Goal: Task Accomplishment & Management: Use online tool/utility

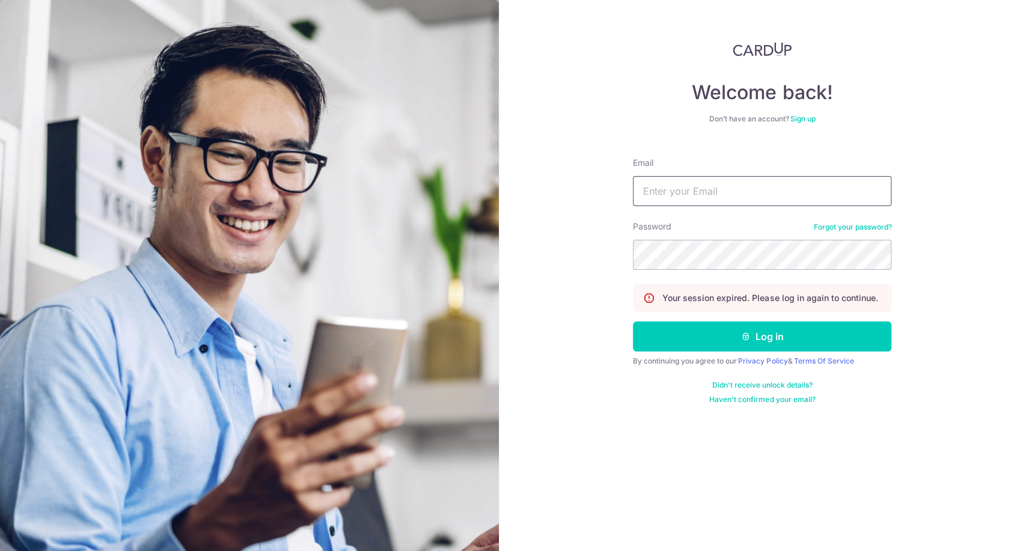
drag, startPoint x: 722, startPoint y: 195, endPoint x: 756, endPoint y: 225, distance: 45.1
click at [756, 225] on form "Email Password Forgot your password? Your session expired. Please log in again …" at bounding box center [762, 276] width 258 height 257
type input "[EMAIL_ADDRESS][DOMAIN_NAME]"
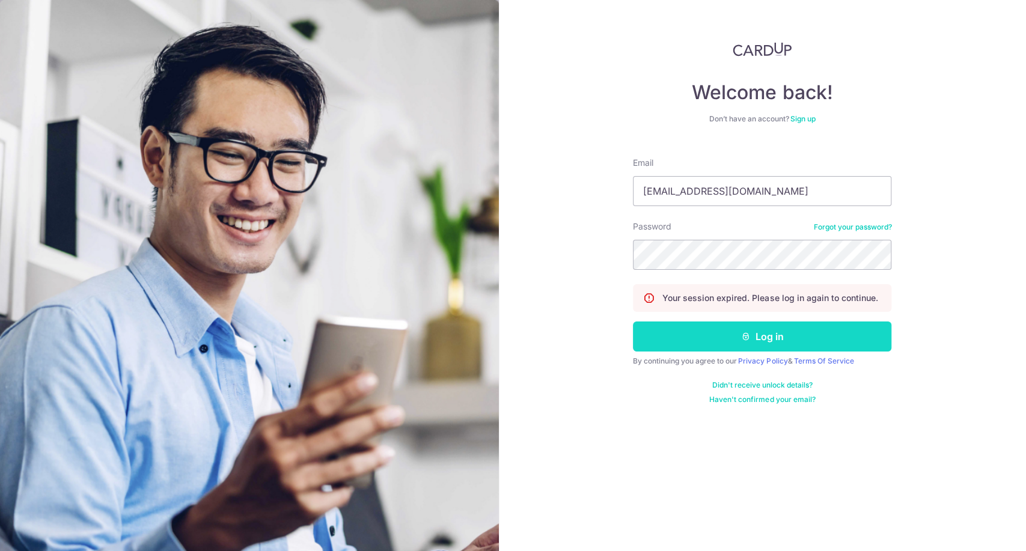
click at [718, 332] on button "Log in" at bounding box center [762, 336] width 258 height 30
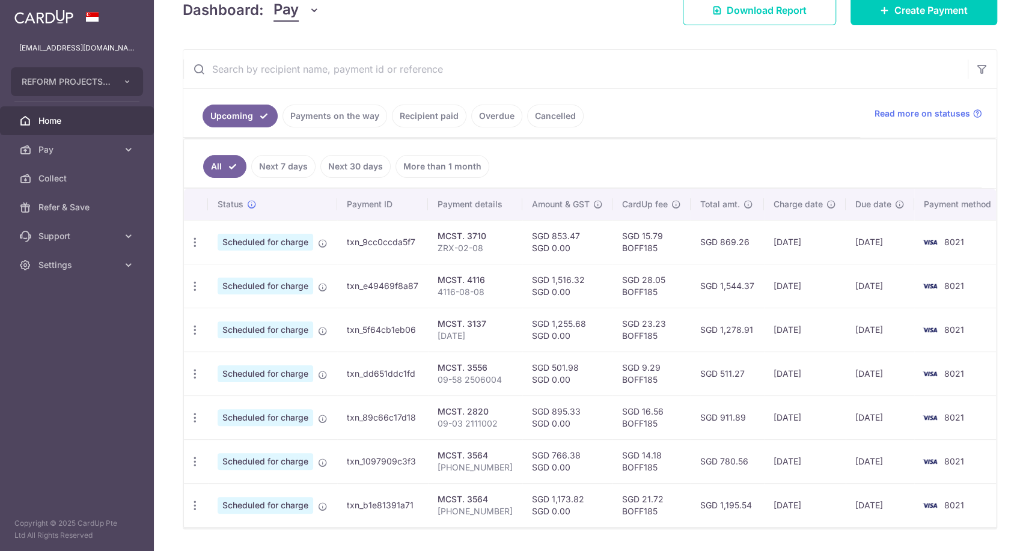
scroll to position [183, 0]
click at [431, 120] on link "Recipient paid" at bounding box center [429, 115] width 75 height 23
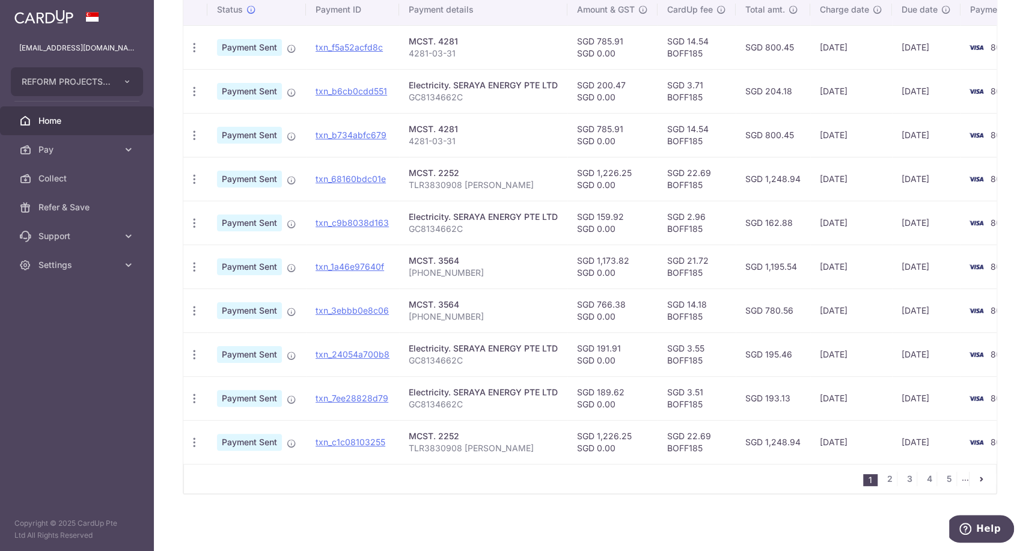
scroll to position [332, 0]
click at [885, 479] on link "2" at bounding box center [889, 479] width 14 height 14
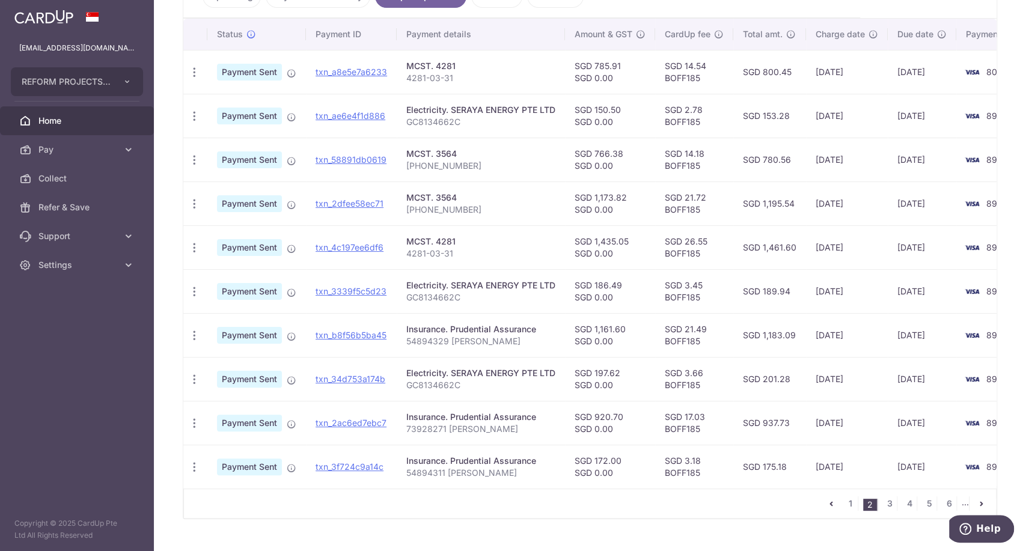
scroll to position [312, 0]
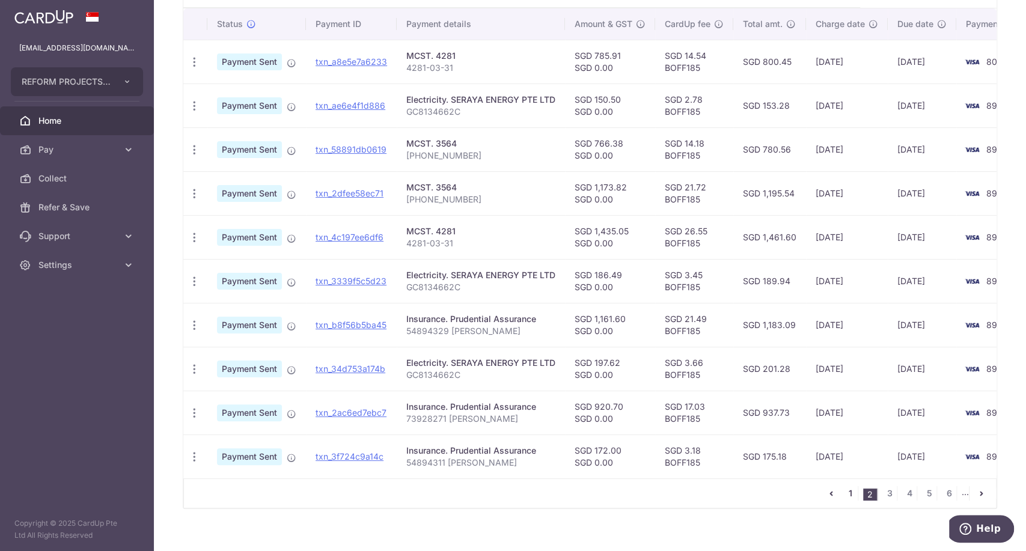
click at [846, 498] on link "1" at bounding box center [850, 493] width 14 height 14
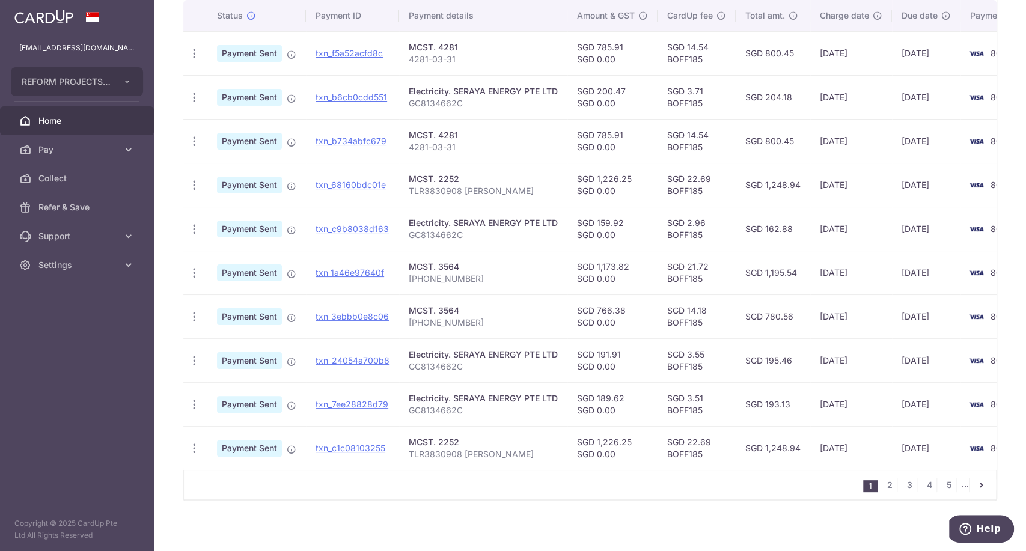
scroll to position [332, 0]
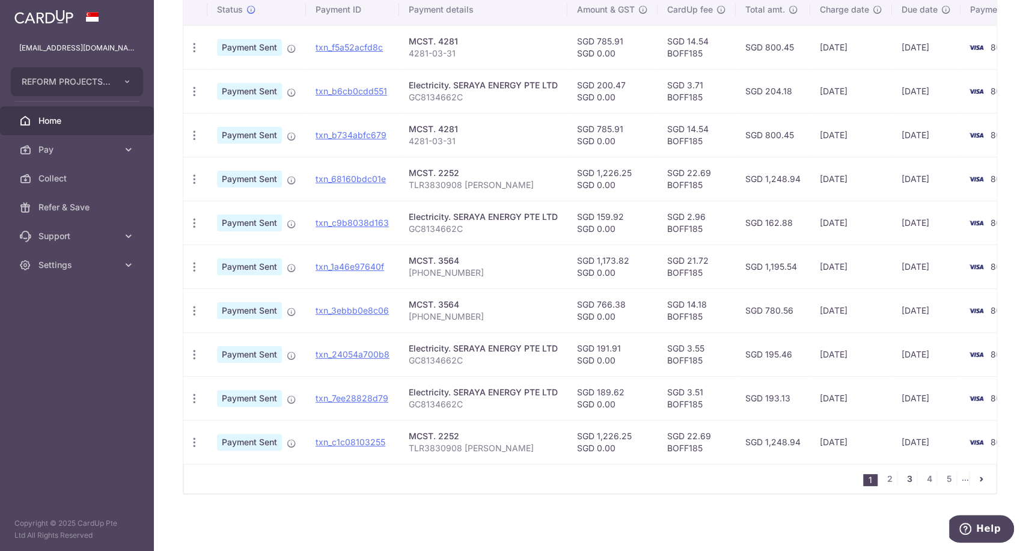
click at [904, 477] on link "3" at bounding box center [909, 479] width 14 height 14
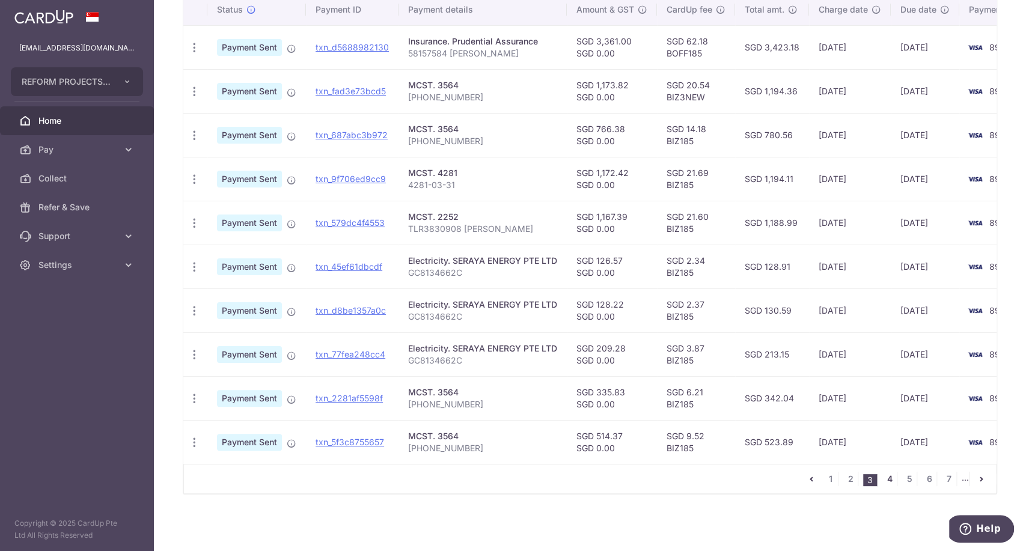
click at [882, 485] on link "4" at bounding box center [889, 479] width 14 height 14
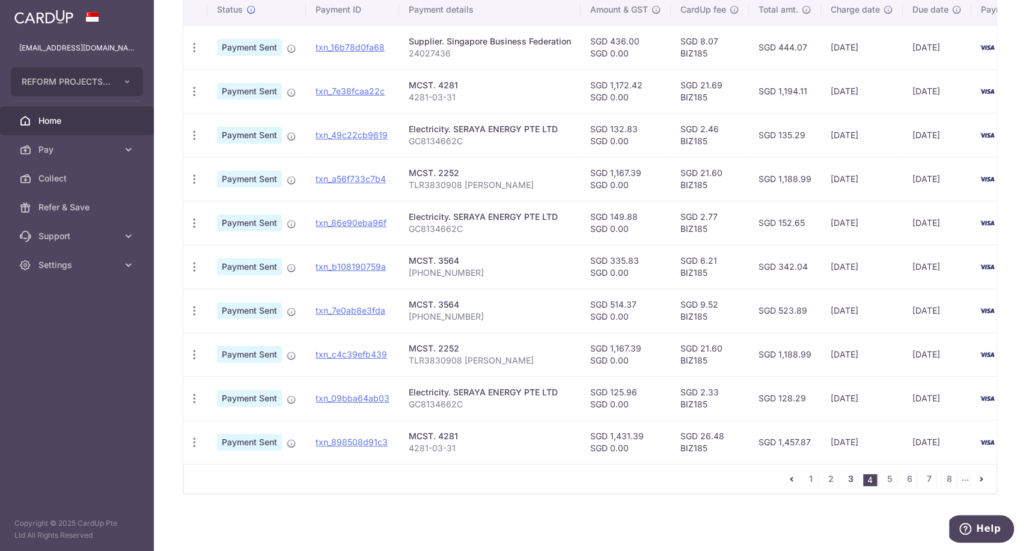
click at [846, 477] on link "3" at bounding box center [850, 479] width 14 height 14
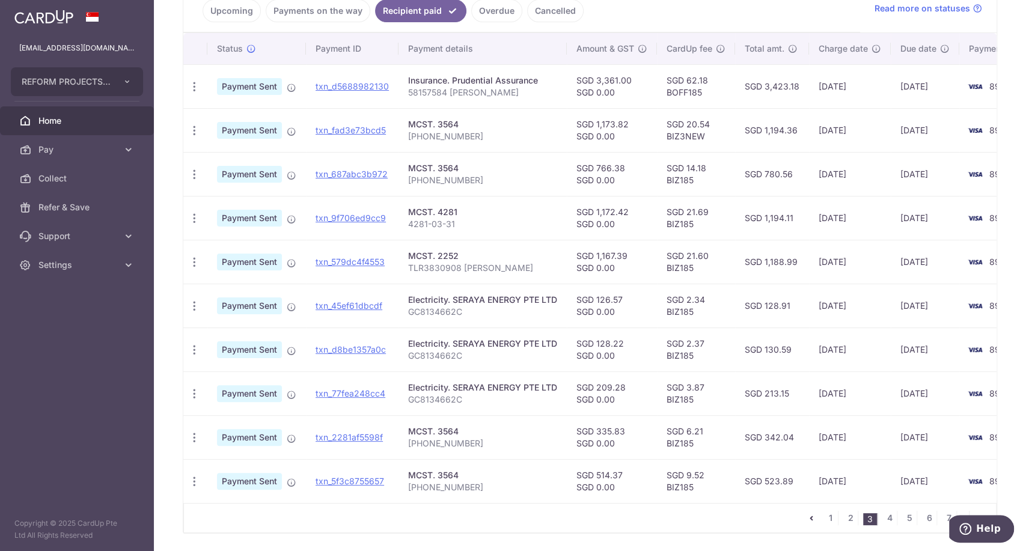
scroll to position [288, 0]
click at [845, 524] on link "2" at bounding box center [850, 517] width 14 height 14
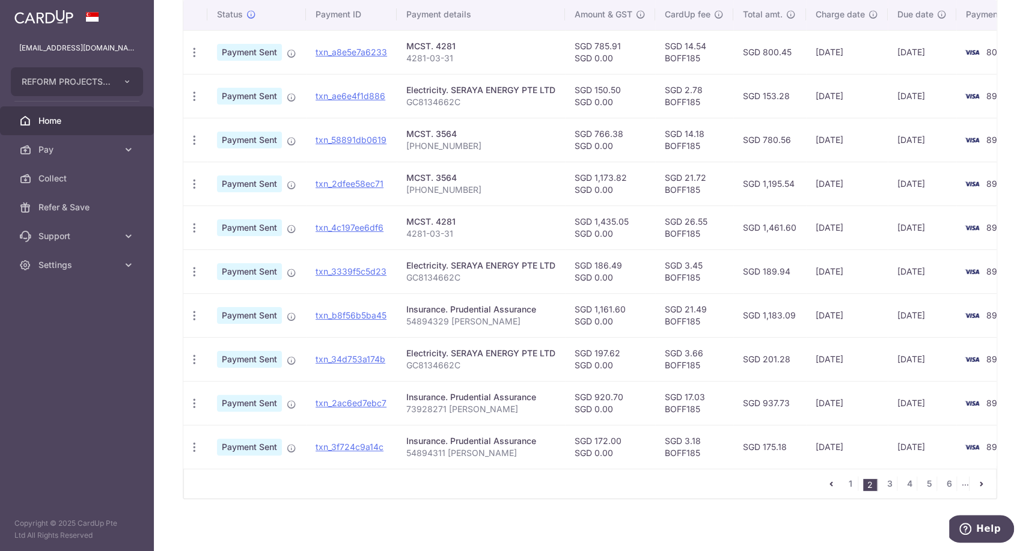
scroll to position [332, 0]
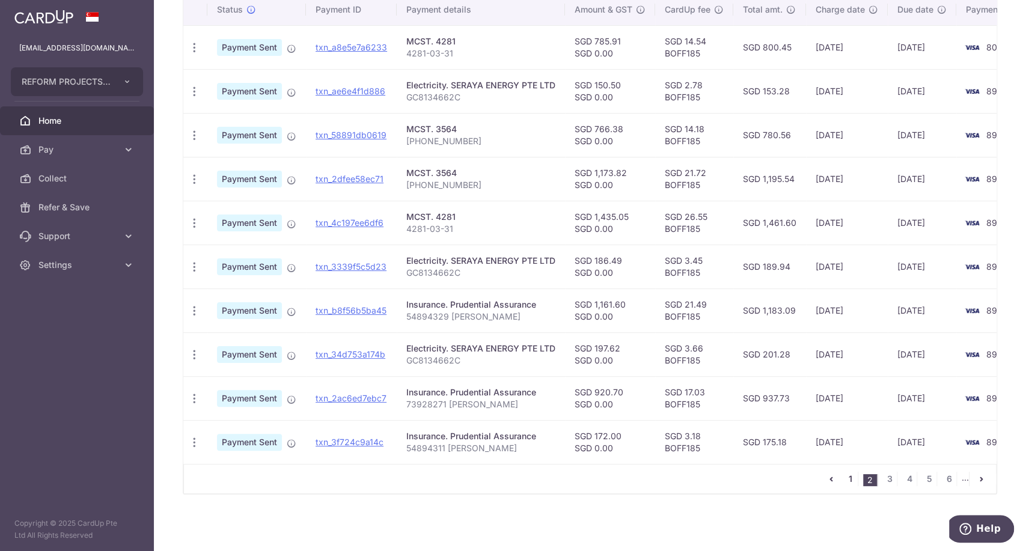
click at [845, 479] on link "1" at bounding box center [850, 479] width 14 height 14
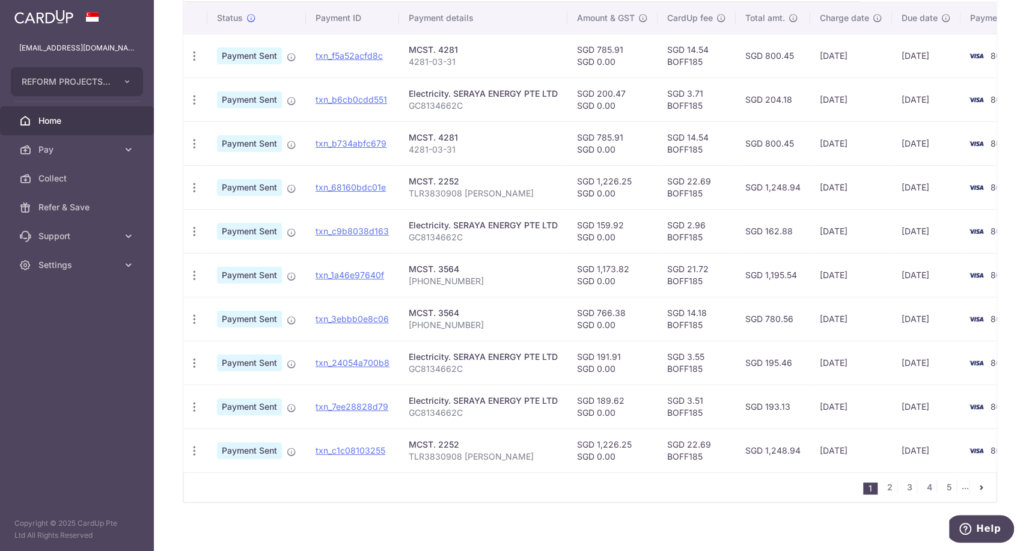
scroll to position [0, 0]
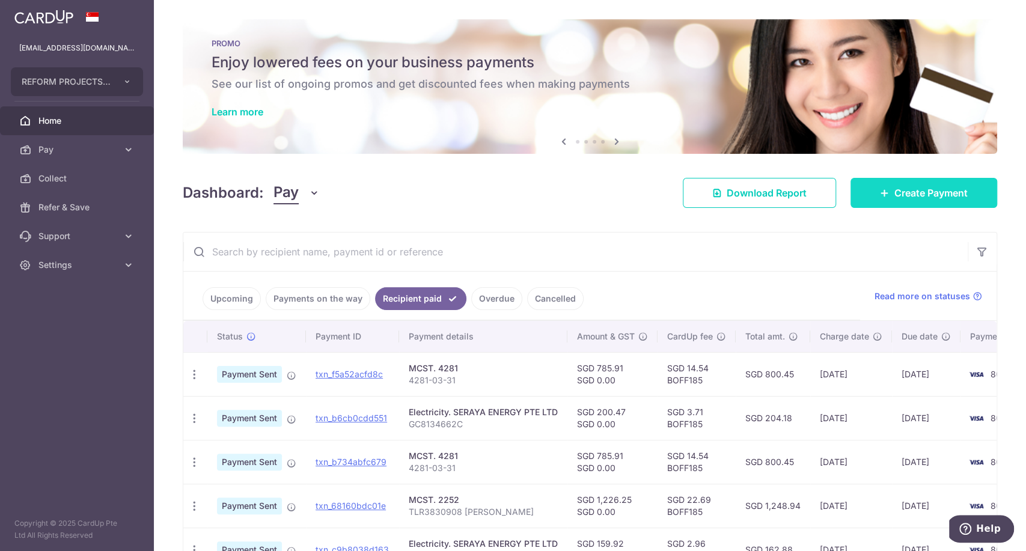
click at [865, 196] on link "Create Payment" at bounding box center [923, 193] width 147 height 30
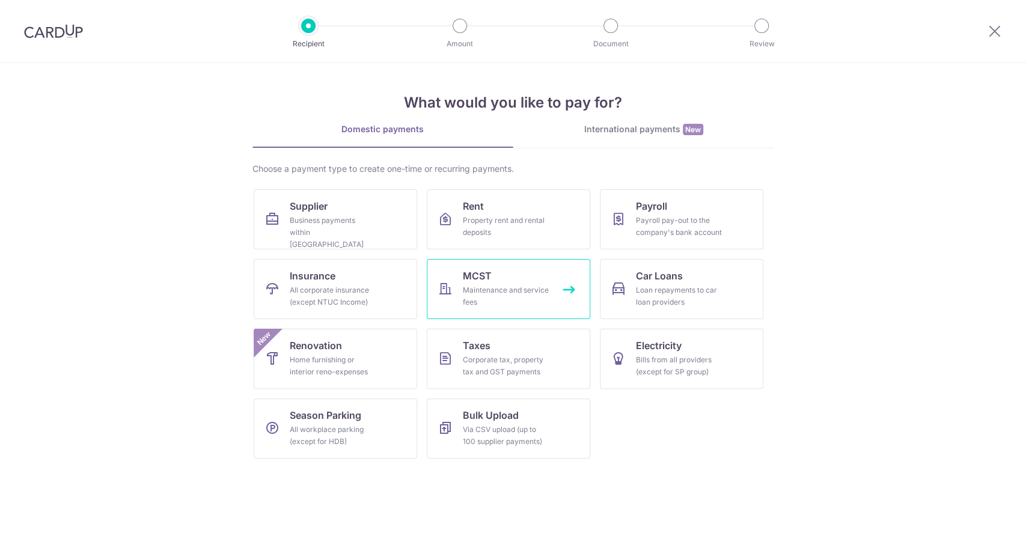
click at [512, 278] on link "MCST Maintenance and service fees" at bounding box center [508, 289] width 163 height 60
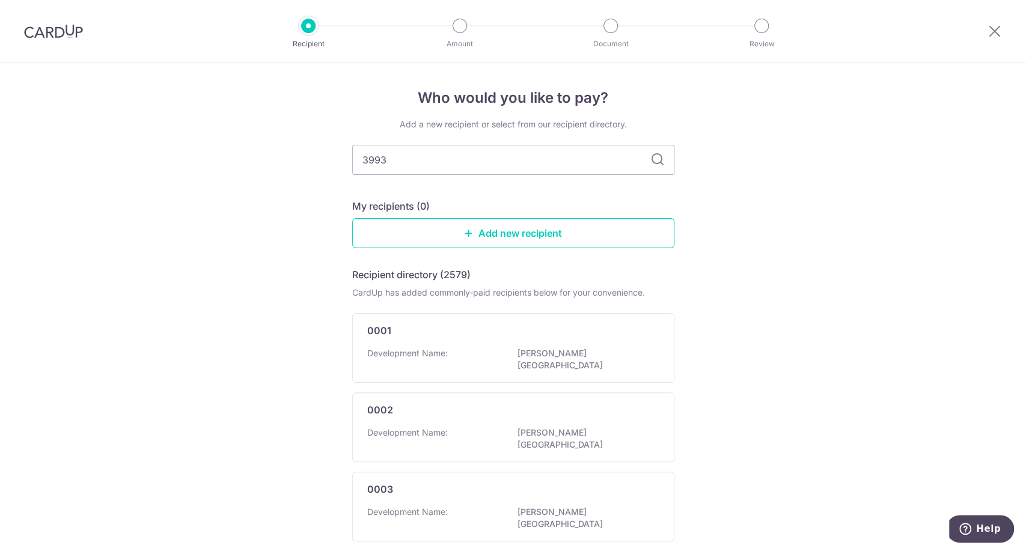
type input "3993"
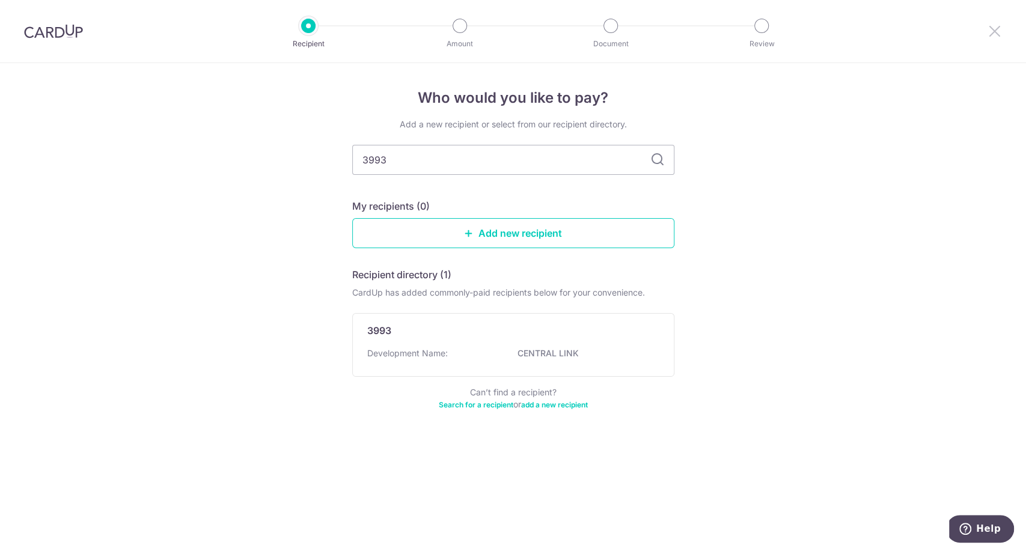
click at [988, 29] on icon at bounding box center [994, 30] width 14 height 15
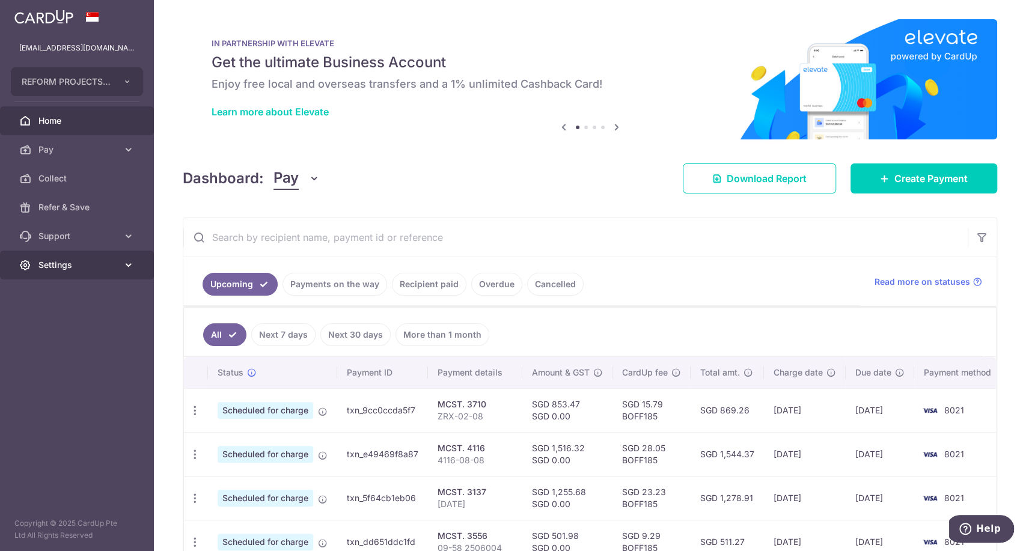
click at [95, 260] on span "Settings" at bounding box center [77, 265] width 79 height 12
click at [91, 320] on span "Logout" at bounding box center [77, 323] width 79 height 12
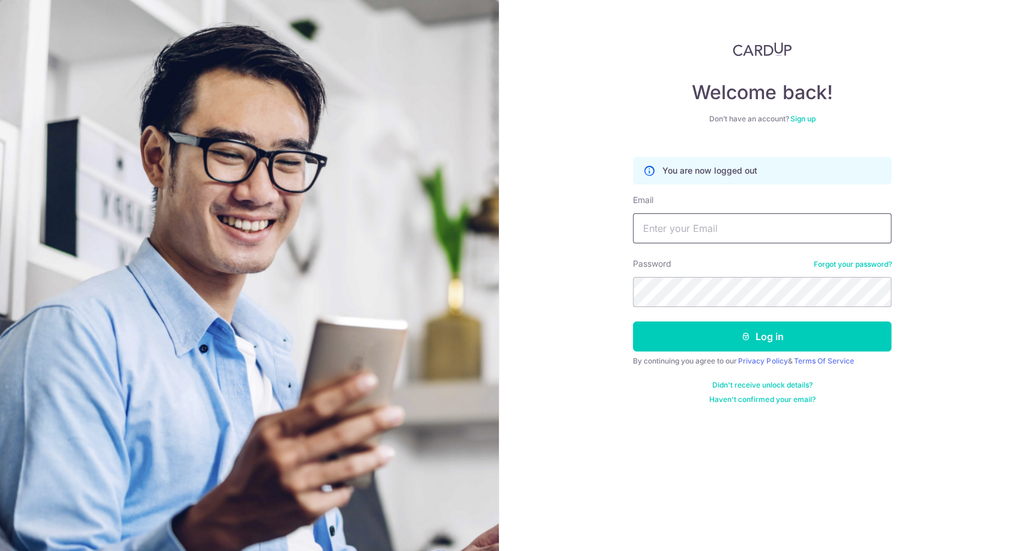
click at [698, 236] on input "Email" at bounding box center [762, 228] width 258 height 30
type input "reformassets@outlook.sg"
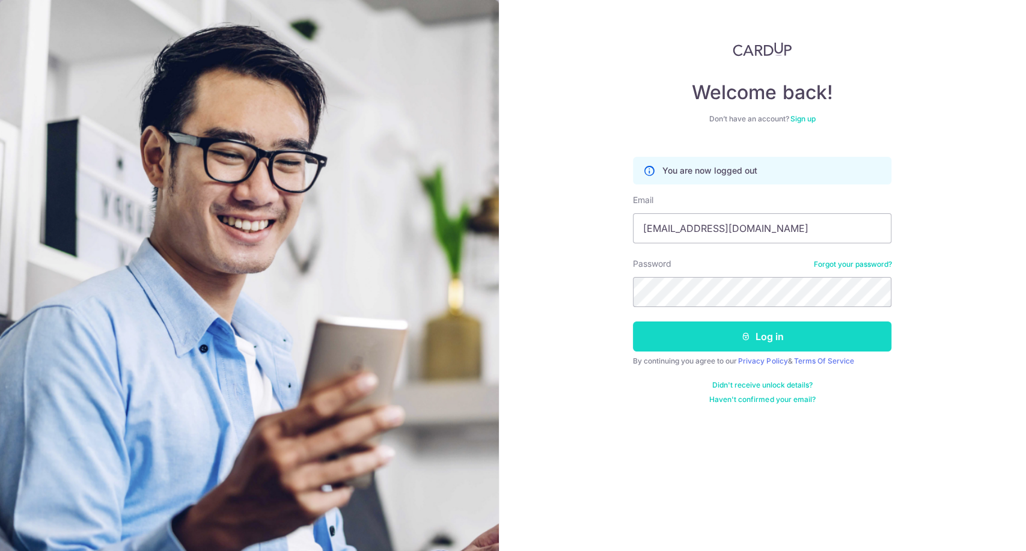
click at [772, 339] on button "Log in" at bounding box center [762, 336] width 258 height 30
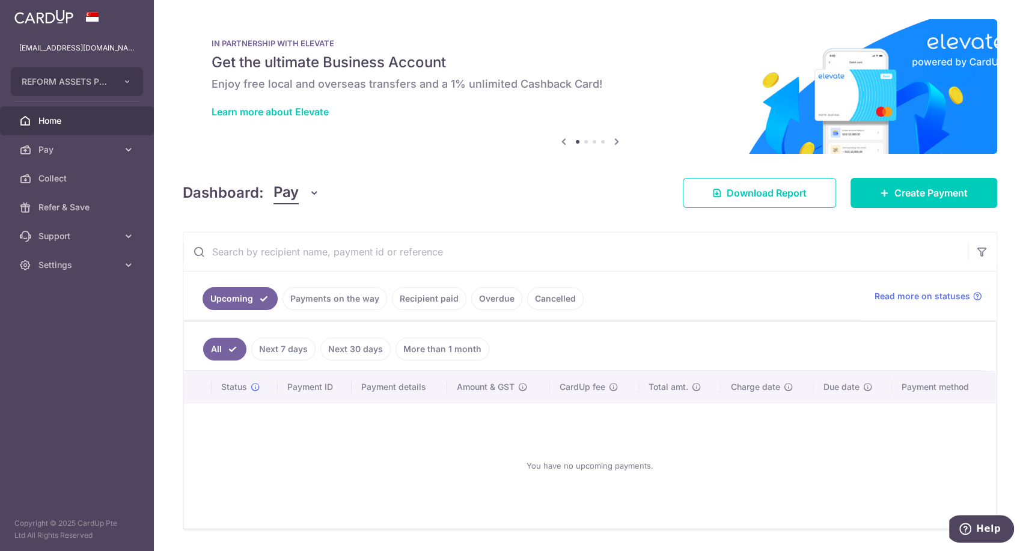
click at [441, 290] on link "Recipient paid" at bounding box center [429, 298] width 75 height 23
